Goal: Transaction & Acquisition: Purchase product/service

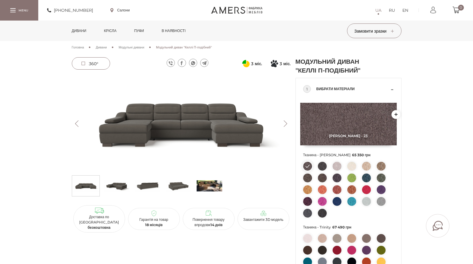
click at [286, 124] on button "Next" at bounding box center [285, 124] width 10 height 6
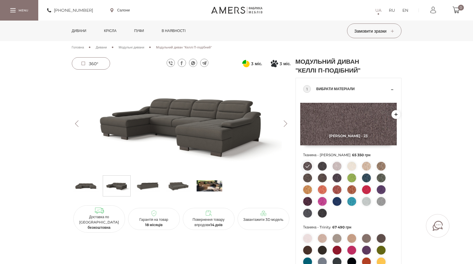
click at [286, 124] on button "Next" at bounding box center [285, 124] width 10 height 6
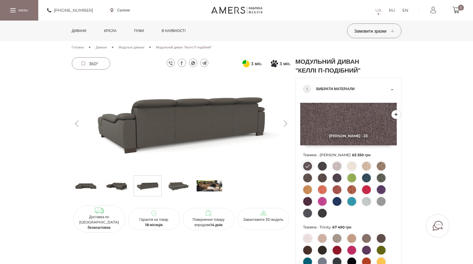
click at [286, 124] on button "Next" at bounding box center [285, 124] width 10 height 6
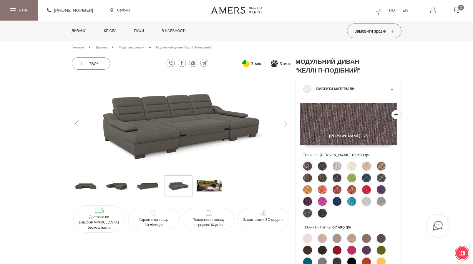
click at [286, 124] on button "Next" at bounding box center [285, 124] width 10 height 6
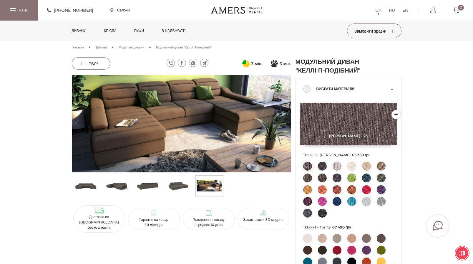
click at [286, 124] on button "Next" at bounding box center [285, 124] width 10 height 6
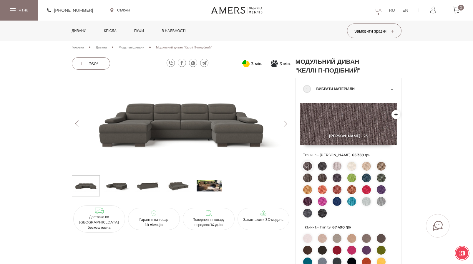
click at [286, 123] on button "Next" at bounding box center [285, 124] width 10 height 6
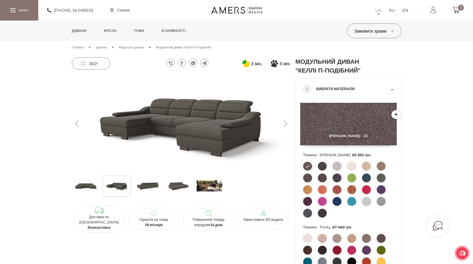
click at [286, 123] on button "Next" at bounding box center [285, 124] width 10 height 6
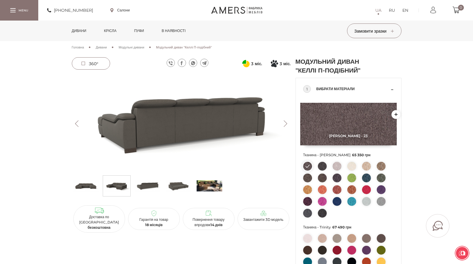
click at [286, 123] on button "Next" at bounding box center [285, 124] width 10 height 6
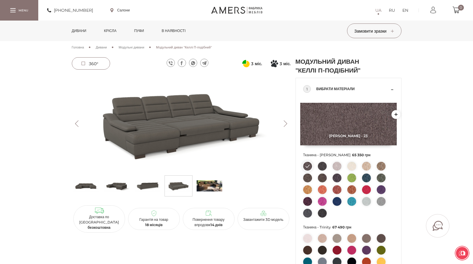
click at [79, 121] on button "Previous" at bounding box center [77, 124] width 10 height 6
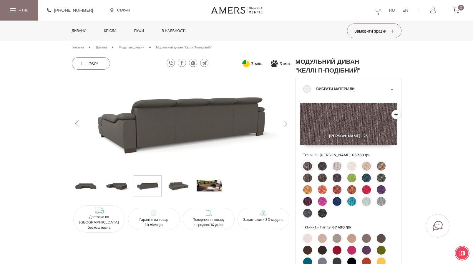
click at [286, 124] on button "Next" at bounding box center [285, 124] width 10 height 6
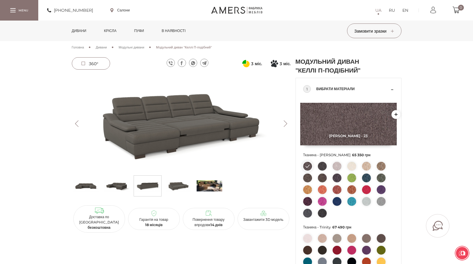
click at [286, 124] on button "Next" at bounding box center [285, 124] width 10 height 6
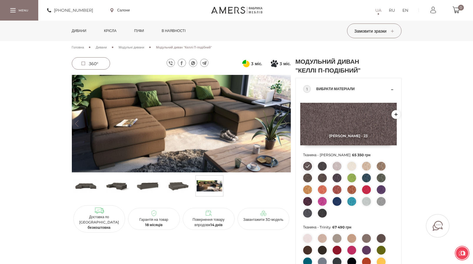
click at [210, 184] on img at bounding box center [209, 186] width 26 height 18
